Goal: Find specific page/section: Find specific page/section

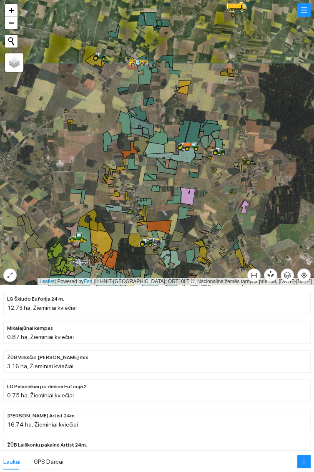
click at [100, 59] on icon at bounding box center [100, 56] width 15 height 8
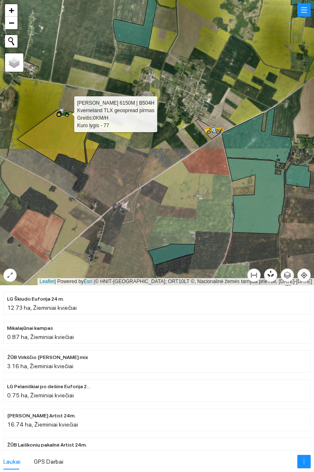
click at [219, 130] on icon at bounding box center [218, 130] width 6 height 2
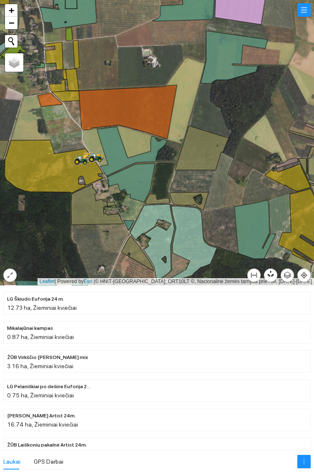
click at [80, 161] on icon at bounding box center [79, 158] width 4 height 5
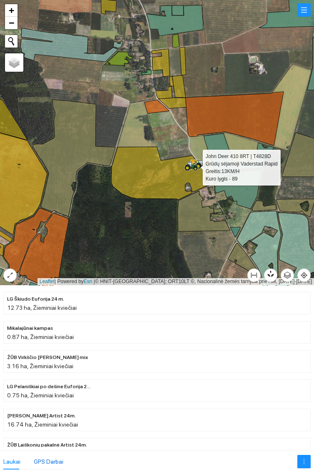
click at [51, 458] on div "GPS Darbai" at bounding box center [49, 461] width 30 height 9
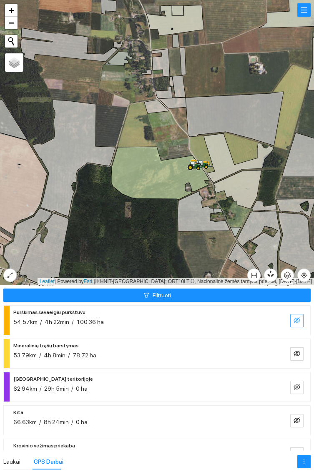
click at [293, 323] on icon "eye-invisible" at bounding box center [296, 320] width 7 height 7
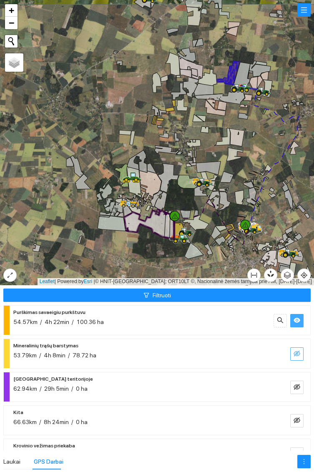
click at [297, 354] on icon "eye-invisible" at bounding box center [296, 353] width 7 height 7
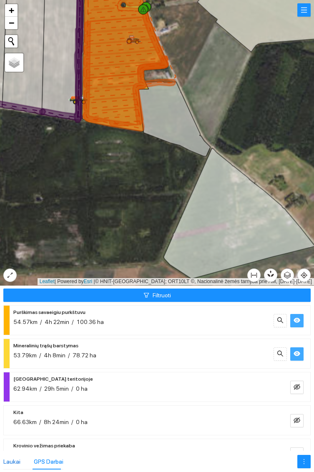
click at [13, 459] on div "Laukai" at bounding box center [11, 461] width 17 height 9
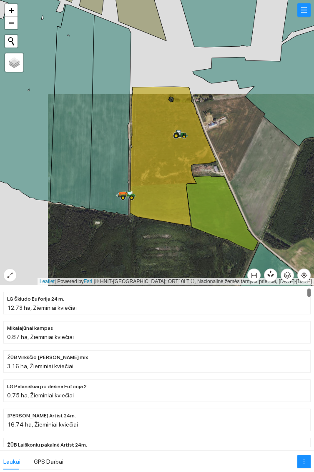
click at [178, 132] on icon at bounding box center [179, 132] width 4 height 5
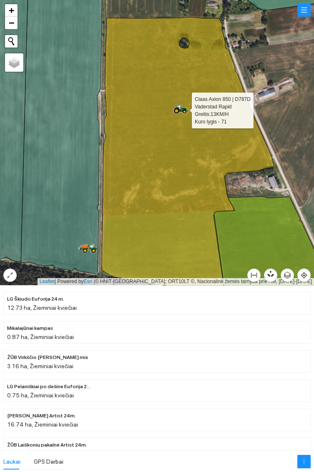
click at [55, 450] on div "Laukai GPS Darbai" at bounding box center [157, 461] width 314 height 22
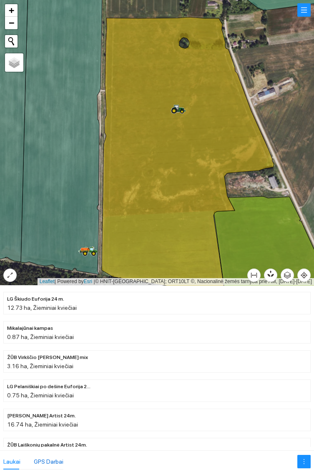
click at [55, 461] on div "GPS Darbai" at bounding box center [49, 461] width 30 height 9
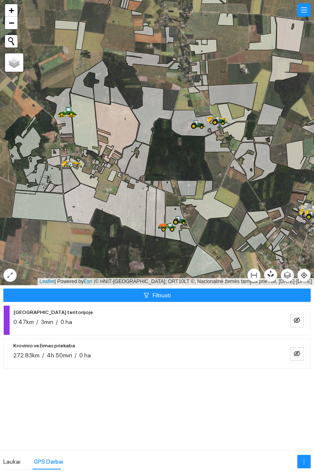
click at [68, 113] on icon at bounding box center [69, 113] width 2 height 2
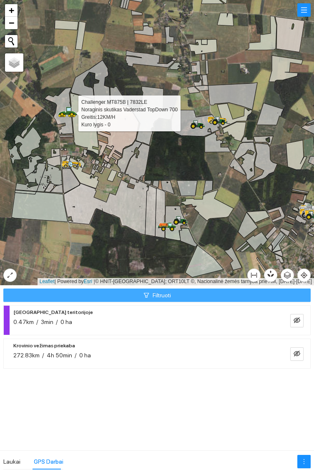
click at [191, 298] on button "Filtruoti" at bounding box center [156, 294] width 307 height 13
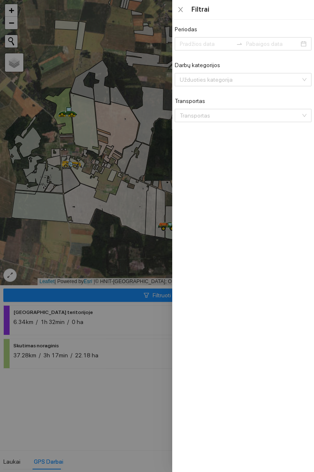
click at [134, 386] on div at bounding box center [157, 236] width 314 height 472
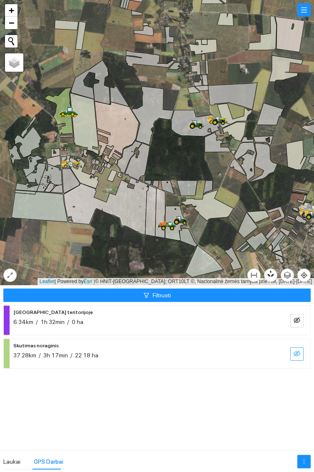
click at [299, 352] on icon "eye-invisible" at bounding box center [296, 353] width 7 height 6
